Goal: Task Accomplishment & Management: Use online tool/utility

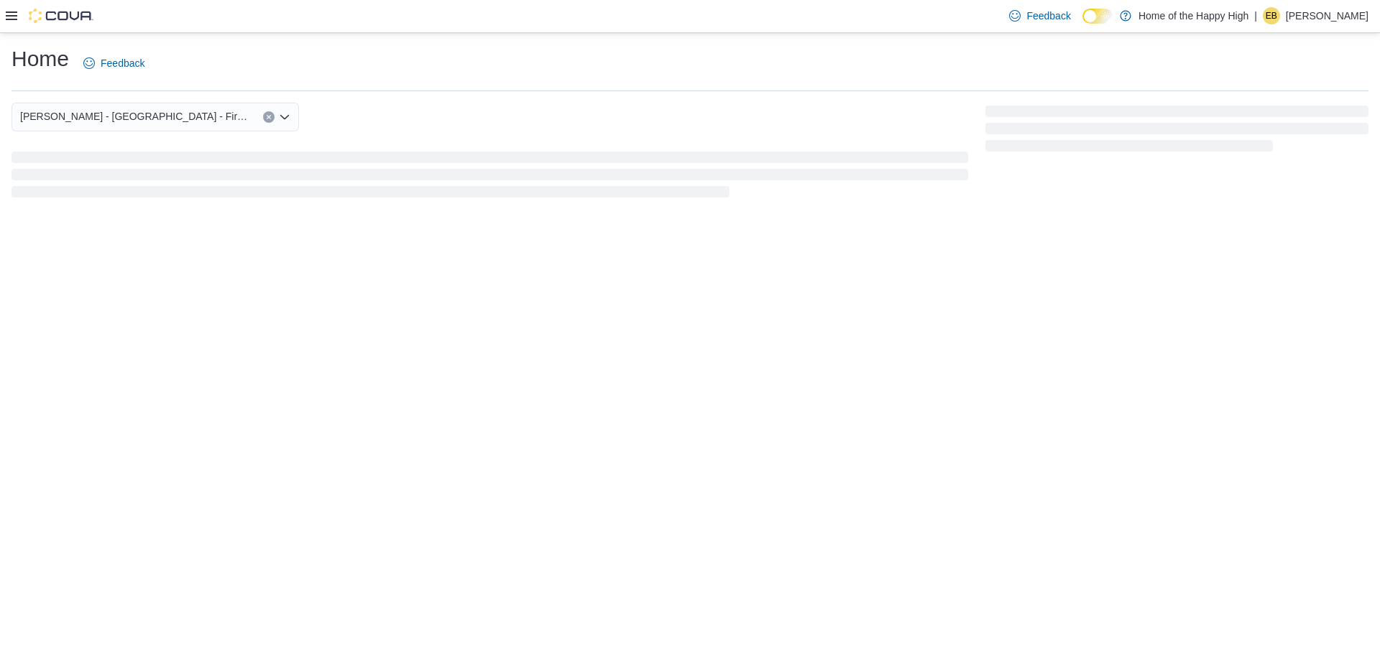
click at [13, 19] on icon at bounding box center [11, 15] width 11 height 9
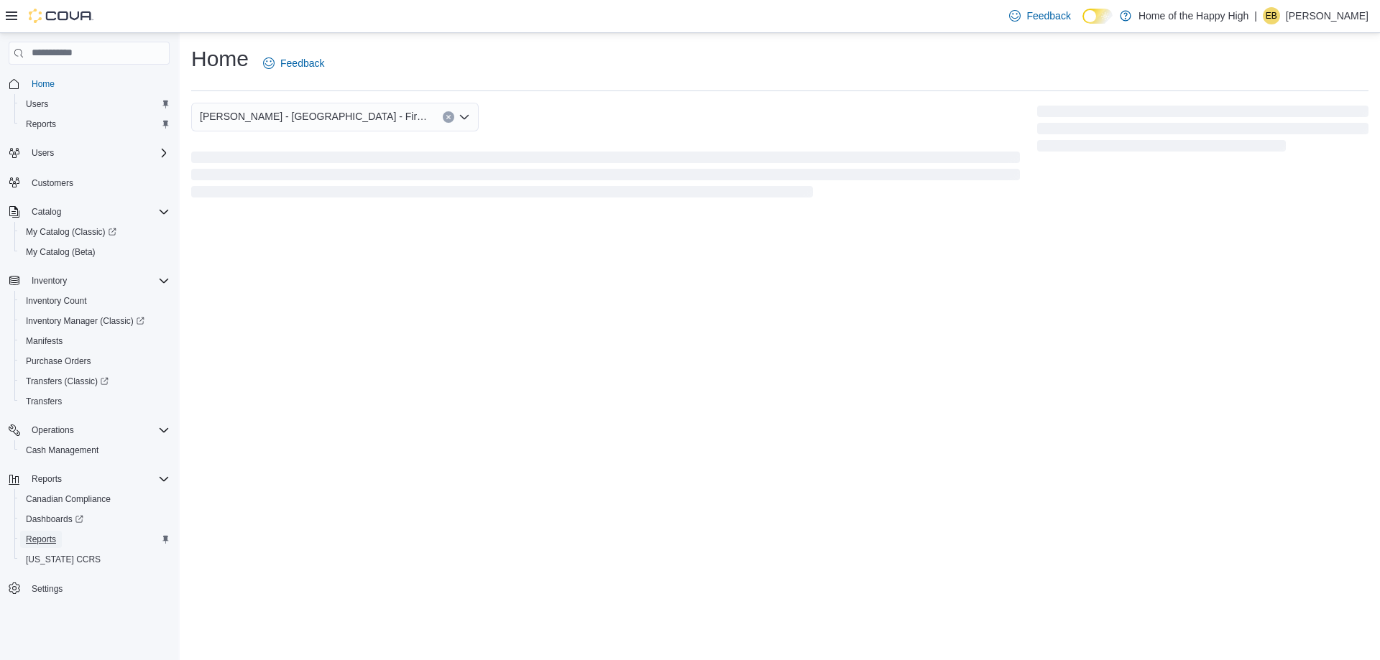
click at [50, 544] on span "Reports" at bounding box center [41, 539] width 30 height 11
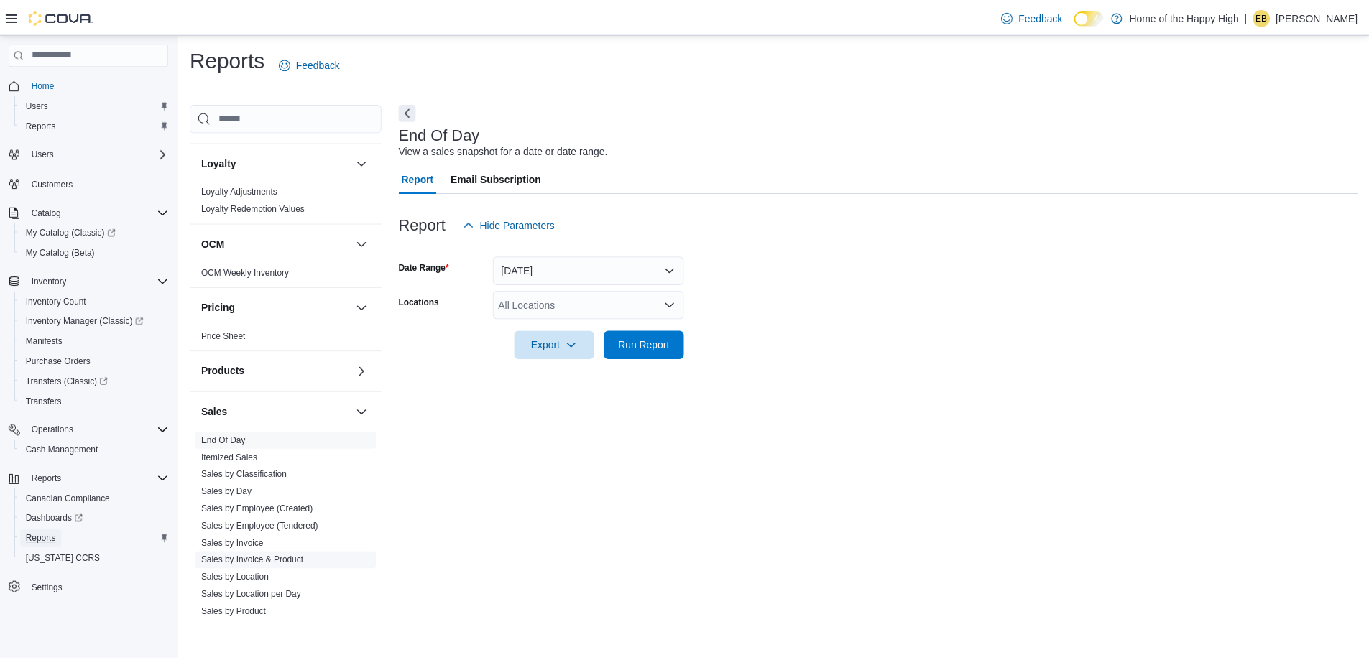
scroll to position [719, 0]
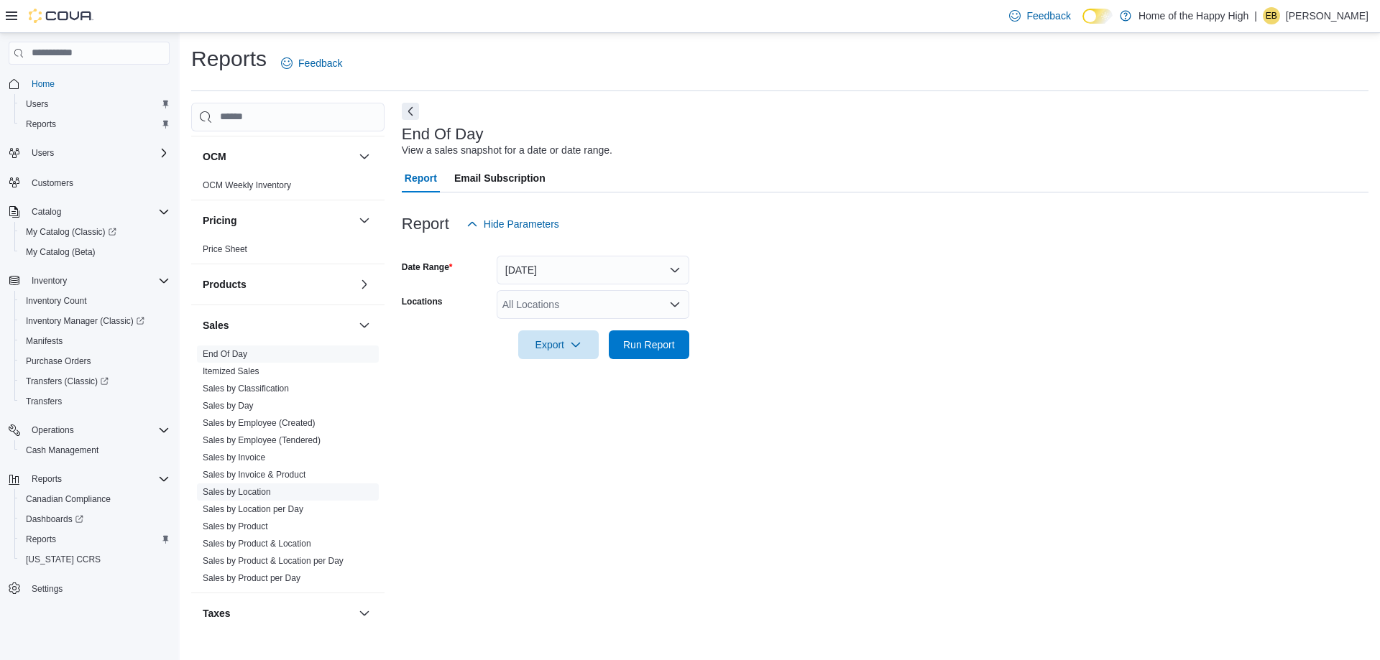
click at [257, 493] on link "Sales by Location" at bounding box center [237, 492] width 68 height 10
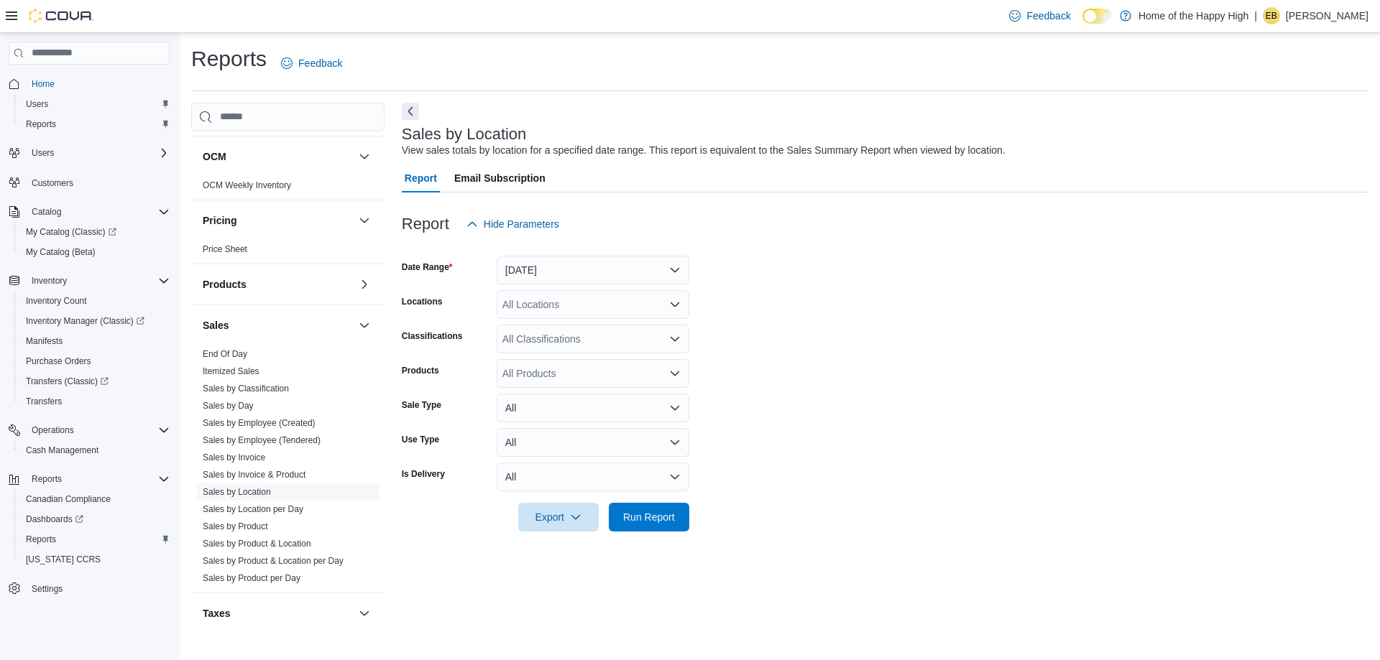
click at [532, 305] on div "All Locations" at bounding box center [593, 304] width 193 height 29
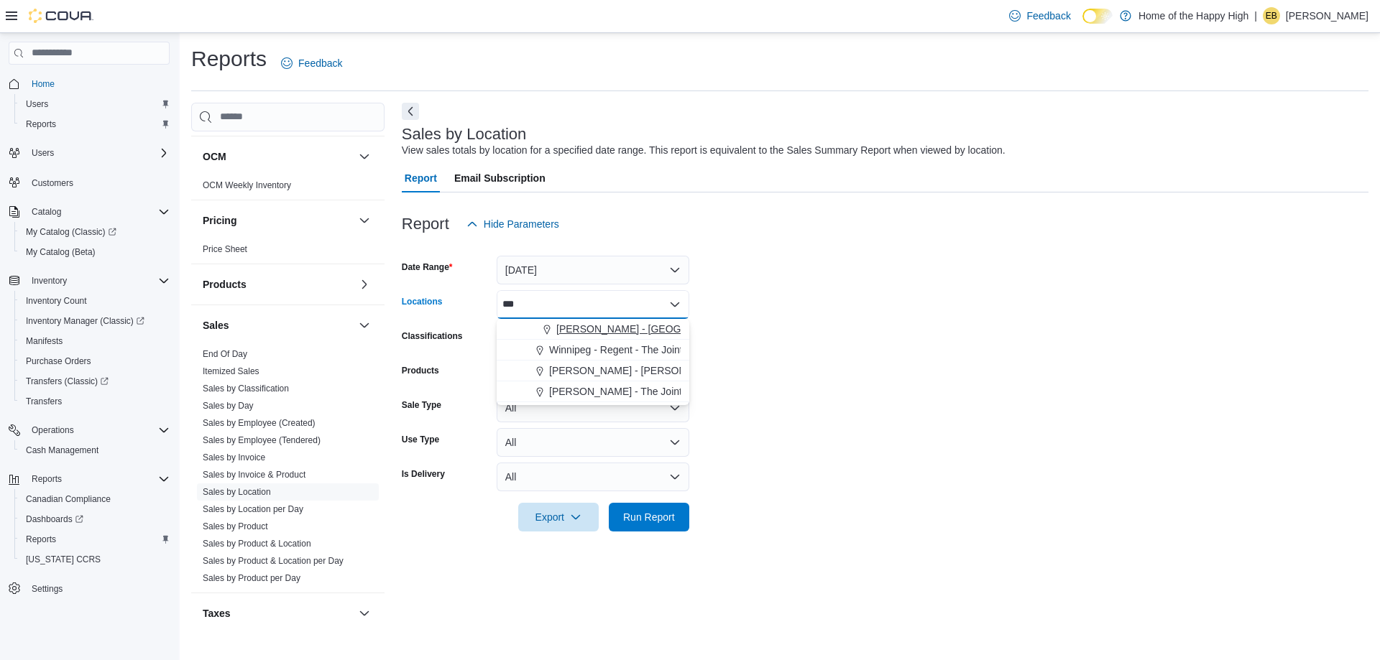
type input "***"
click at [576, 333] on span "Regina - Glenelm Park - Fire & Flower" at bounding box center [688, 329] width 265 height 14
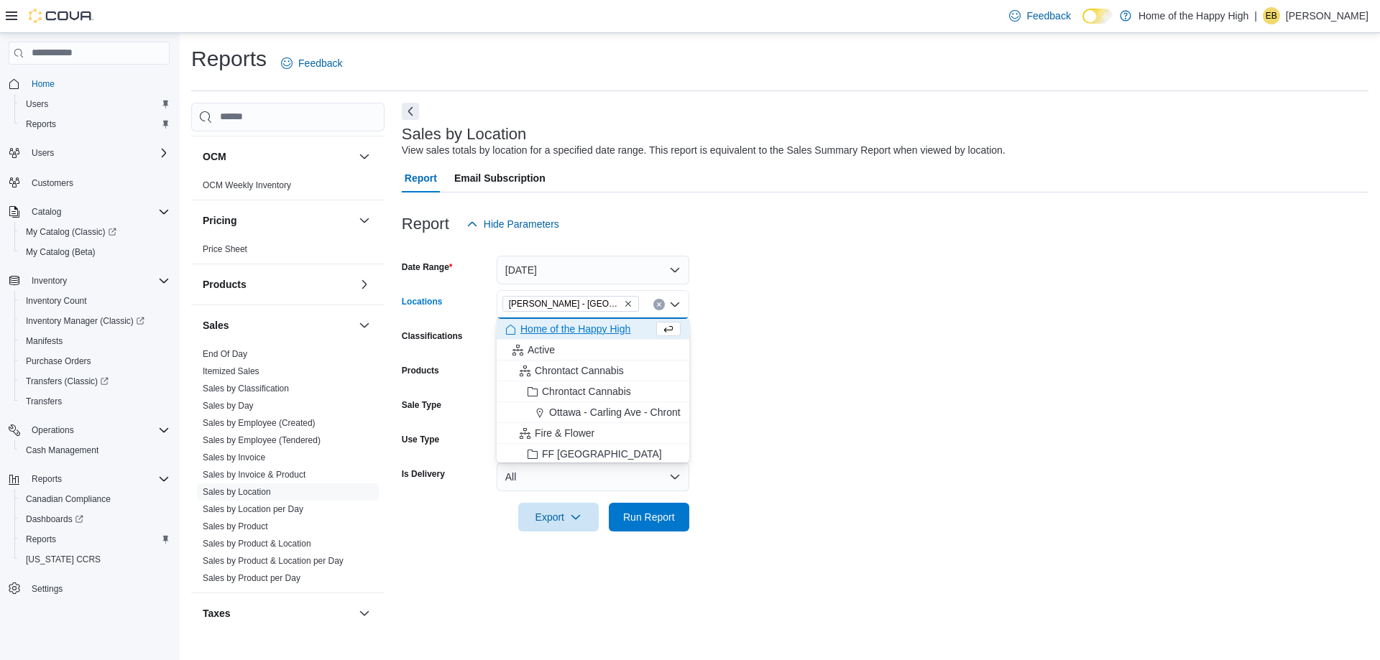
click at [824, 336] on form "Date Range Yesterday Locations Regina - Glenelm Park - Fire & Flower Combo box.…" at bounding box center [885, 385] width 967 height 293
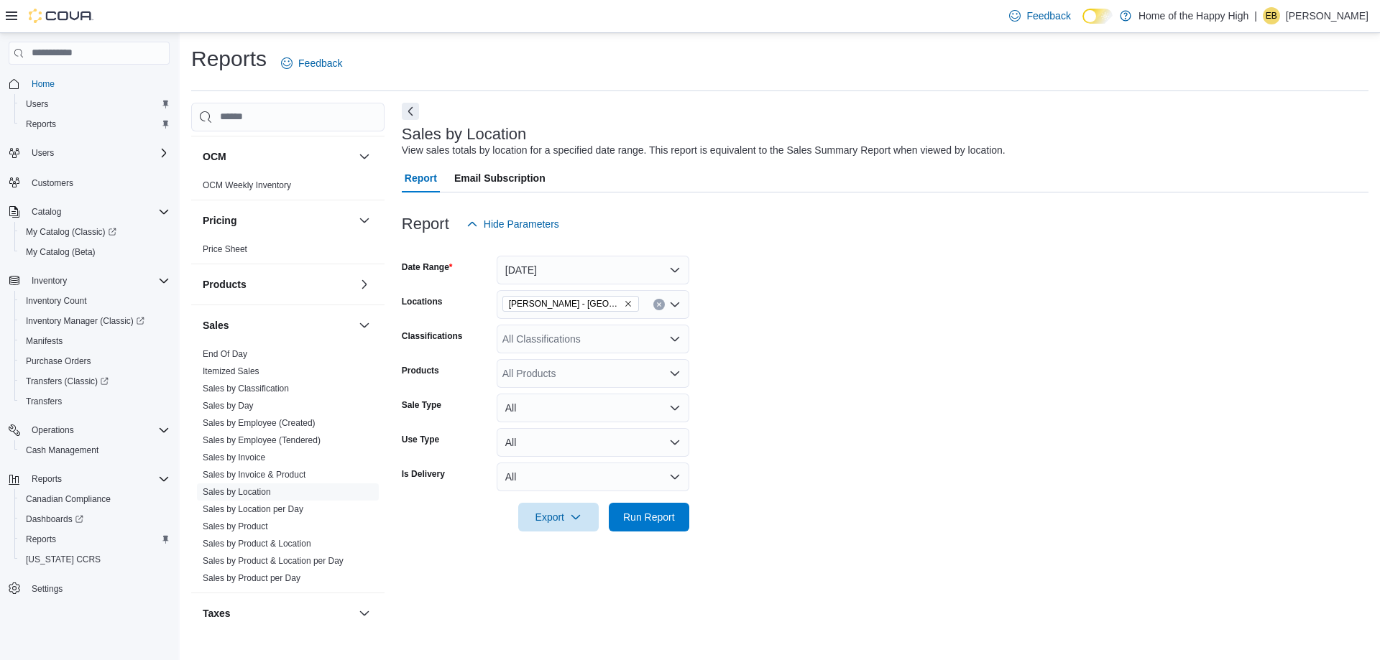
click at [562, 337] on div "All Classifications" at bounding box center [593, 339] width 193 height 29
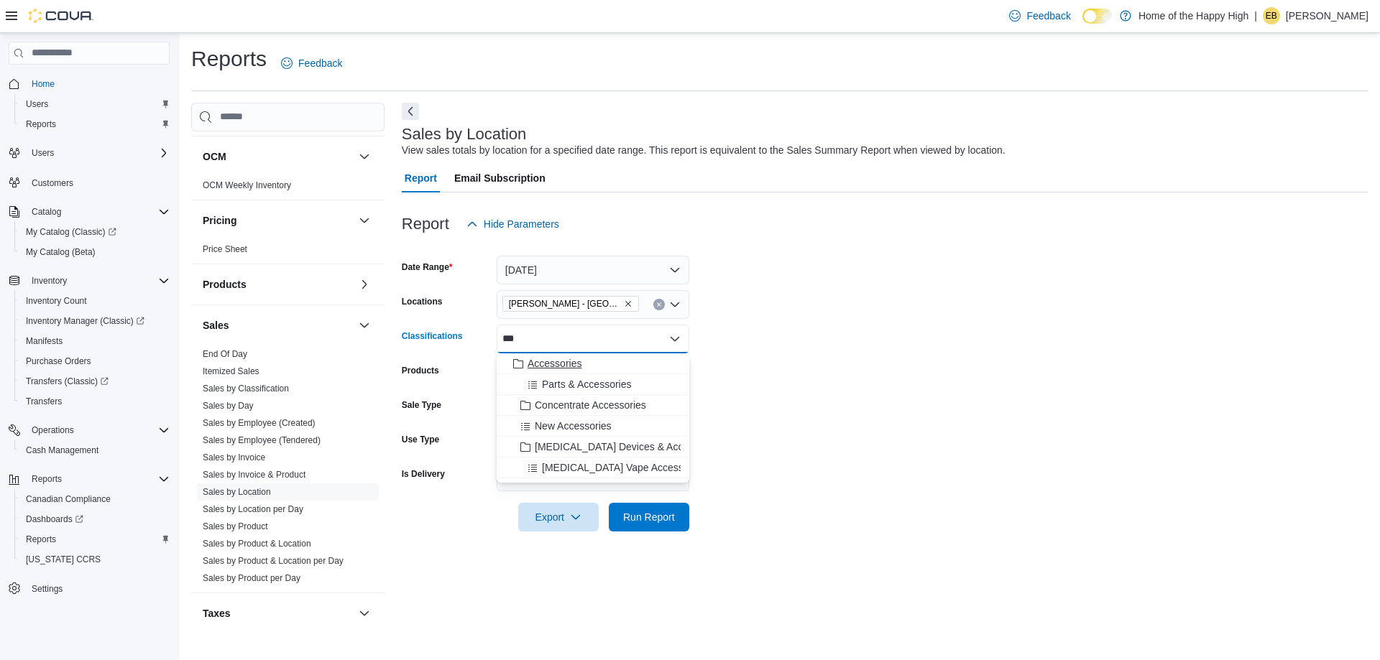
type input "***"
click at [582, 360] on div "Accessories" at bounding box center [592, 363] width 175 height 14
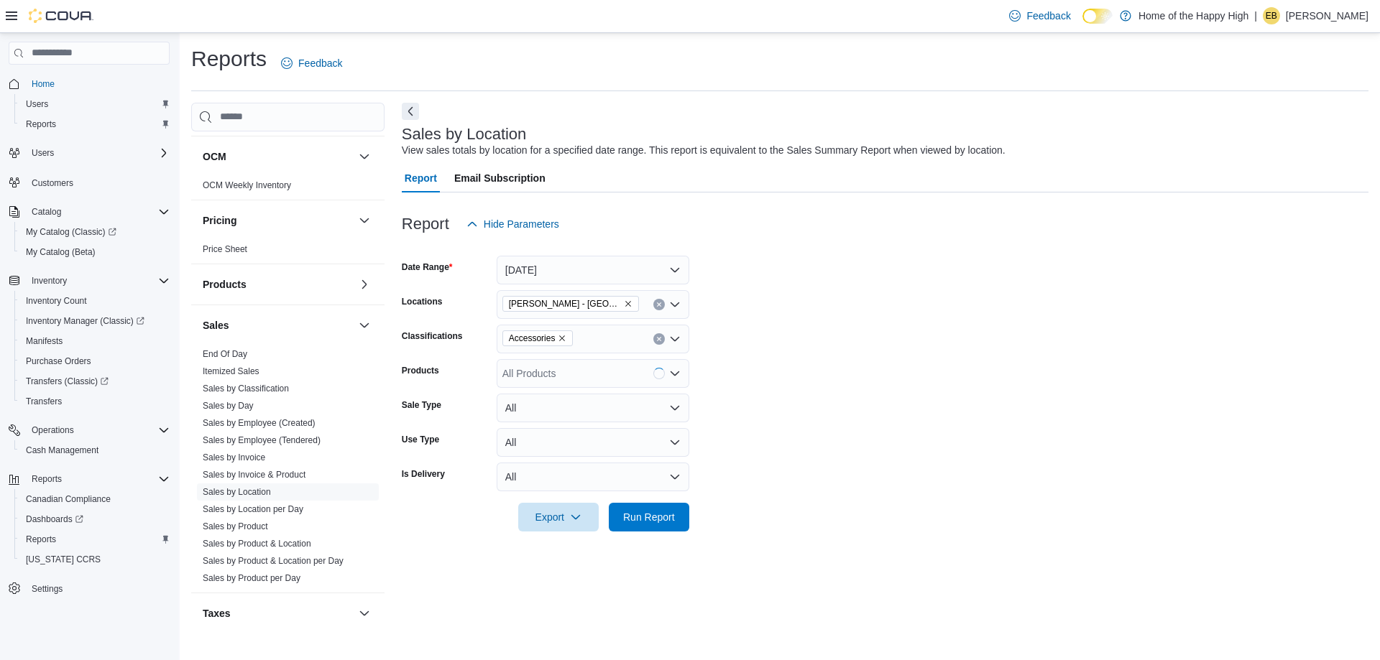
drag, startPoint x: 826, startPoint y: 384, endPoint x: 687, endPoint y: 483, distance: 170.7
click at [825, 389] on form "Date Range Yesterday Locations Regina - Glenelm Park - Fire & Flower Classifica…" at bounding box center [885, 385] width 967 height 293
click at [652, 510] on span "Run Report" at bounding box center [649, 517] width 52 height 14
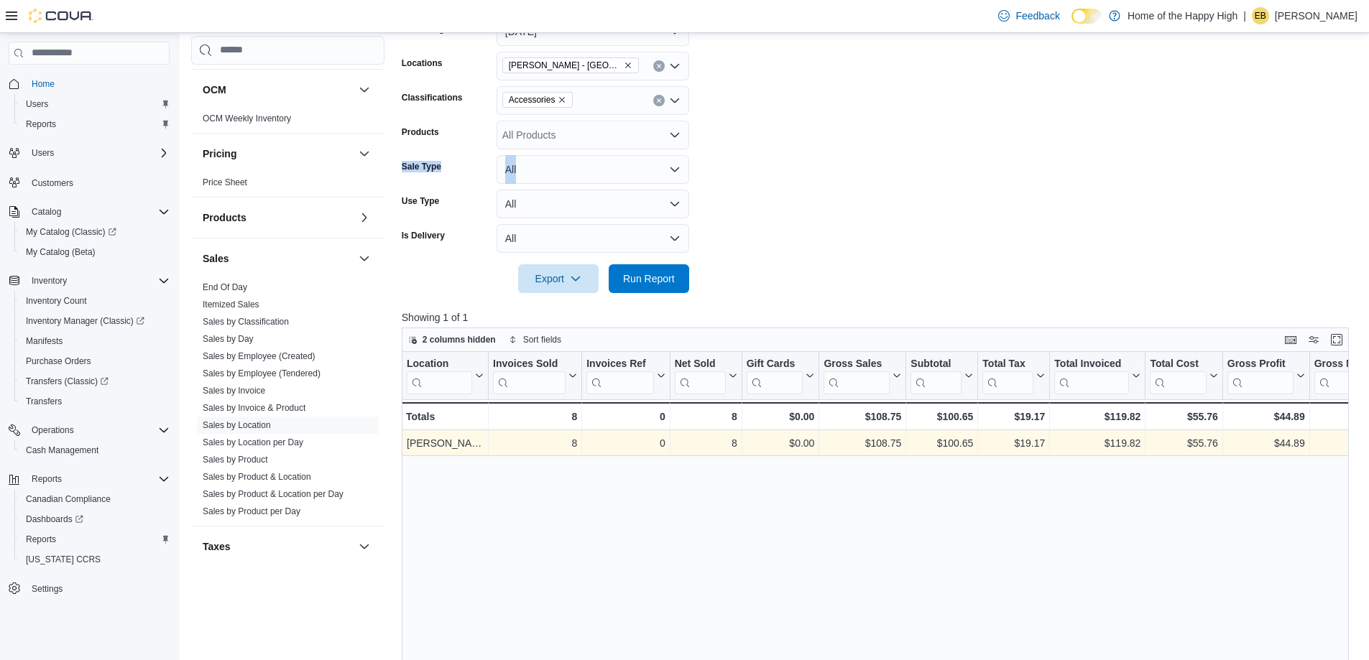
scroll to position [239, 0]
